Goal: Task Accomplishment & Management: Manage account settings

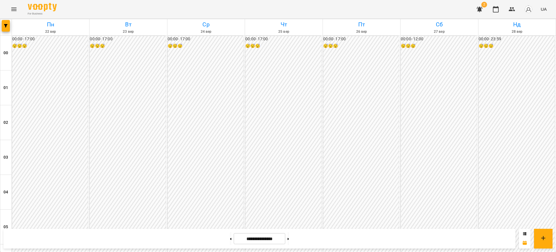
scroll to position [543, 0]
click at [230, 238] on button at bounding box center [230, 238] width 1 height 13
type input "**********"
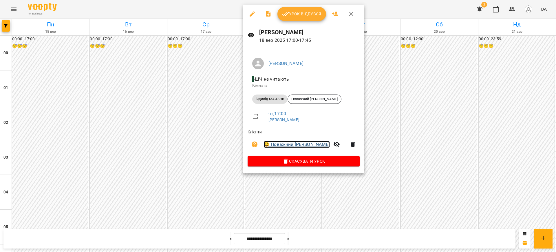
click at [294, 144] on link "😀 Поважний [PERSON_NAME]" at bounding box center [297, 144] width 66 height 7
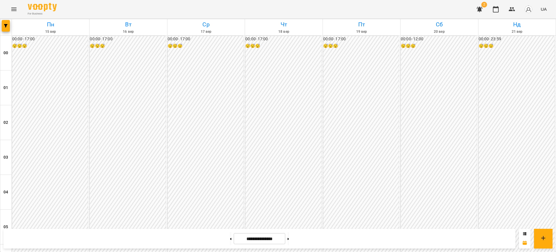
scroll to position [579, 0]
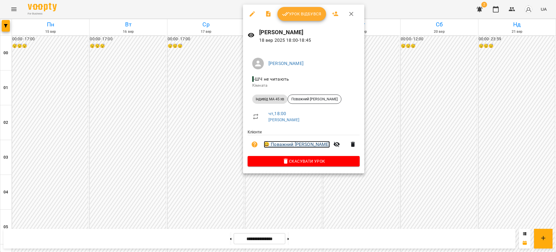
click at [299, 144] on link "😀 Поважний [PERSON_NAME]" at bounding box center [297, 144] width 66 height 7
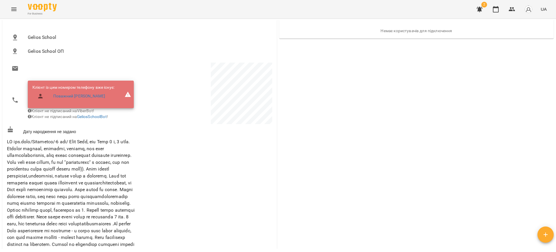
scroll to position [36, 0]
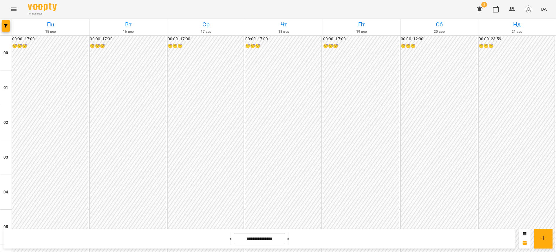
scroll to position [507, 0]
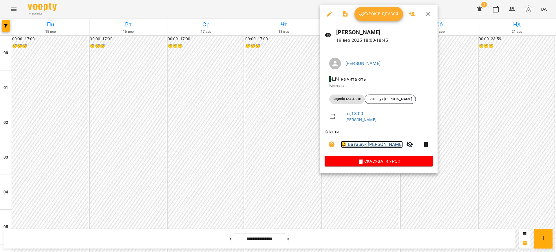
click at [377, 146] on link "😀 Батащук [PERSON_NAME]" at bounding box center [372, 144] width 62 height 7
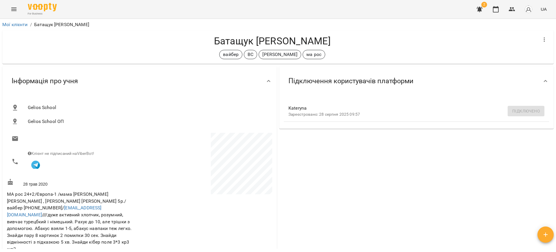
scroll to position [36, 0]
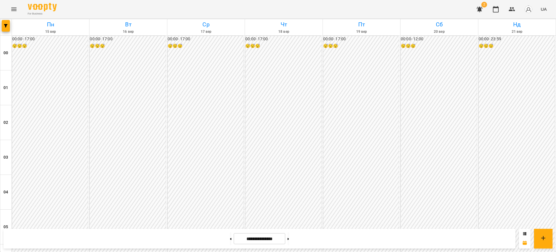
scroll to position [318, 0]
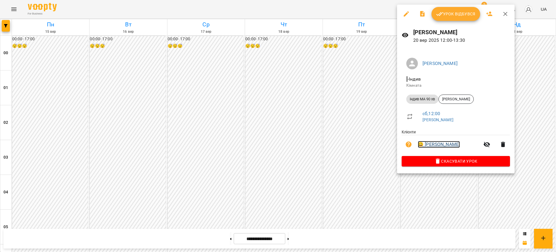
click at [440, 143] on link "😀 [PERSON_NAME]" at bounding box center [439, 144] width 42 height 7
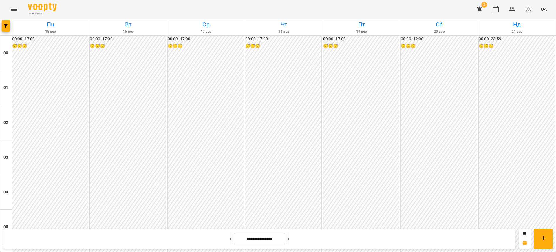
scroll to position [362, 0]
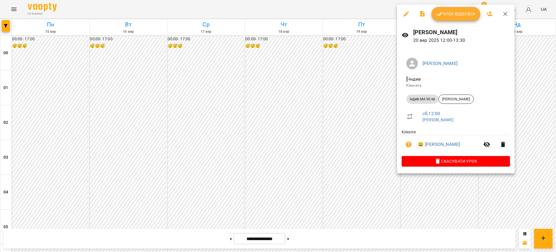
click at [533, 98] on div at bounding box center [278, 126] width 556 height 252
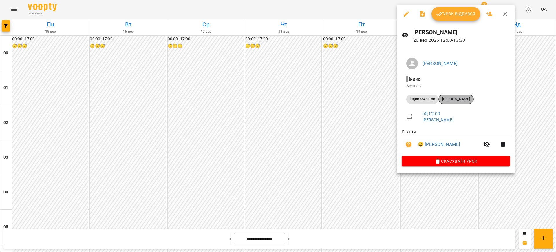
click at [455, 99] on span "[PERSON_NAME]" at bounding box center [456, 98] width 35 height 5
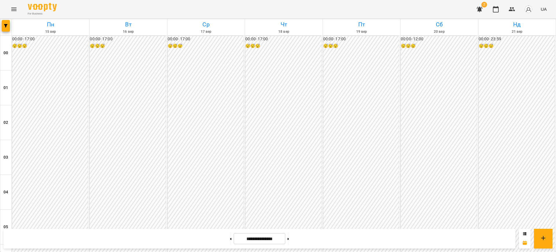
scroll to position [362, 0]
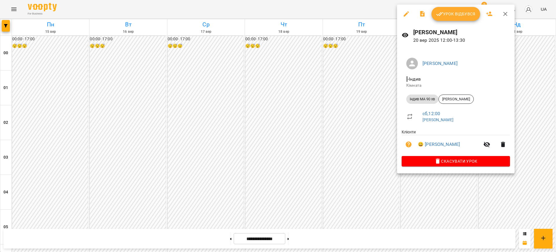
click at [363, 118] on div at bounding box center [278, 126] width 556 height 252
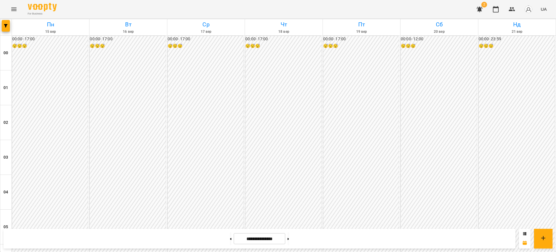
scroll to position [326, 0]
click at [481, 7] on icon "button" at bounding box center [480, 10] width 6 height 6
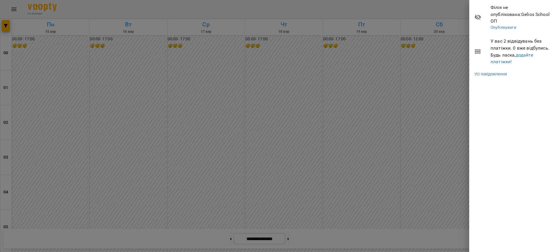
click at [442, 9] on div at bounding box center [278, 126] width 556 height 252
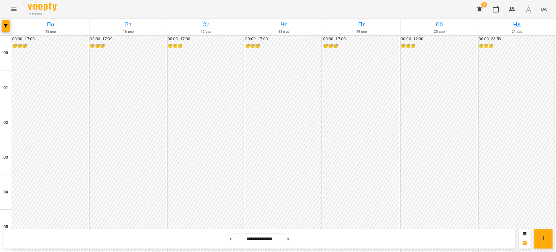
scroll to position [644, 0]
click at [289, 238] on button at bounding box center [288, 238] width 1 height 13
type input "**********"
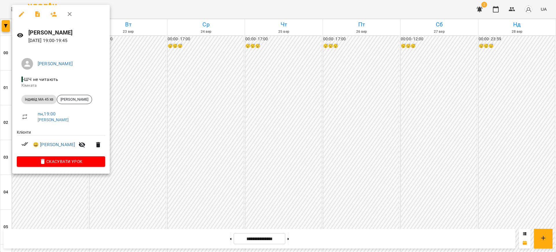
click at [29, 198] on div at bounding box center [278, 126] width 556 height 252
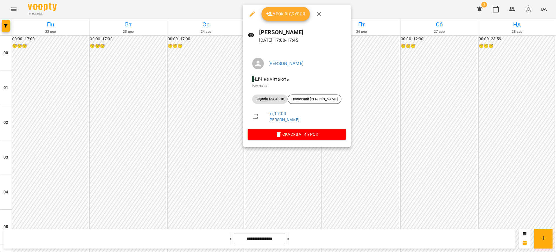
click at [192, 97] on div at bounding box center [278, 126] width 556 height 252
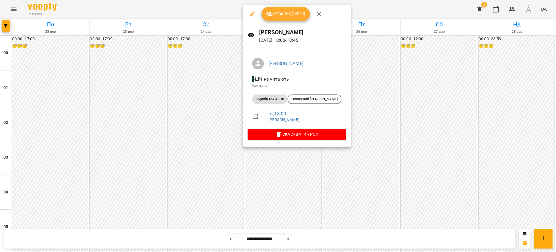
click at [203, 106] on div at bounding box center [278, 126] width 556 height 252
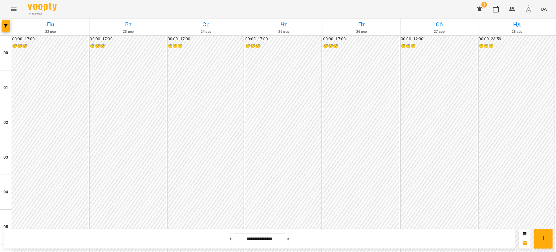
scroll to position [391, 0]
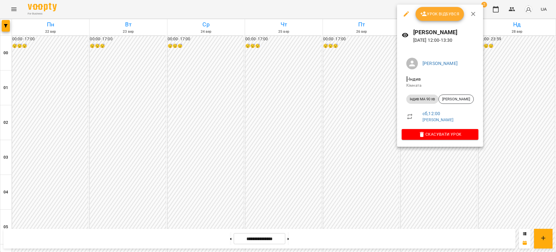
click at [342, 103] on div at bounding box center [278, 126] width 556 height 252
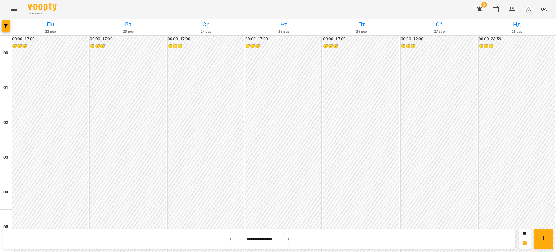
scroll to position [536, 0]
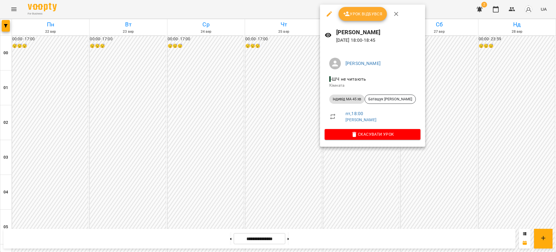
click at [235, 54] on div at bounding box center [278, 126] width 556 height 252
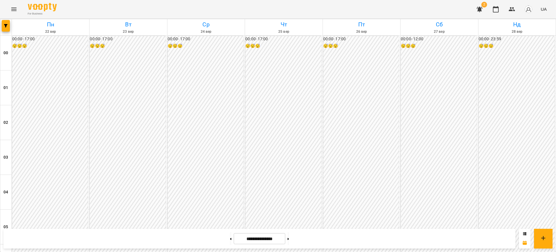
scroll to position [463, 0]
drag, startPoint x: 242, startPoint y: 121, endPoint x: 123, endPoint y: 74, distance: 128.9
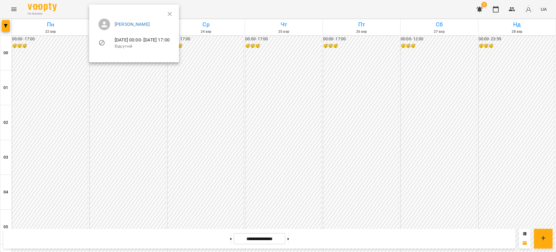
click at [307, 6] on div at bounding box center [278, 126] width 556 height 252
